Goal: Find specific page/section: Find specific page/section

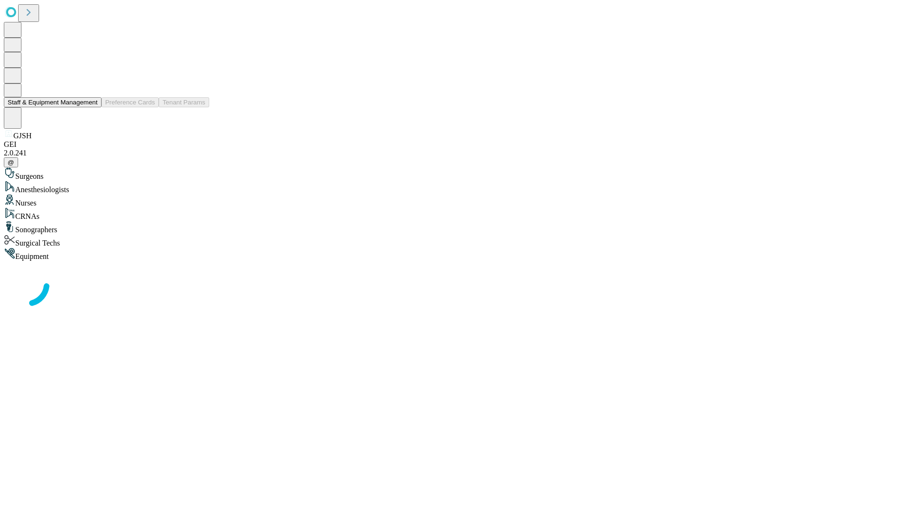
click at [91, 107] on button "Staff & Equipment Management" at bounding box center [53, 102] width 98 height 10
